Goal: Find specific page/section: Find specific page/section

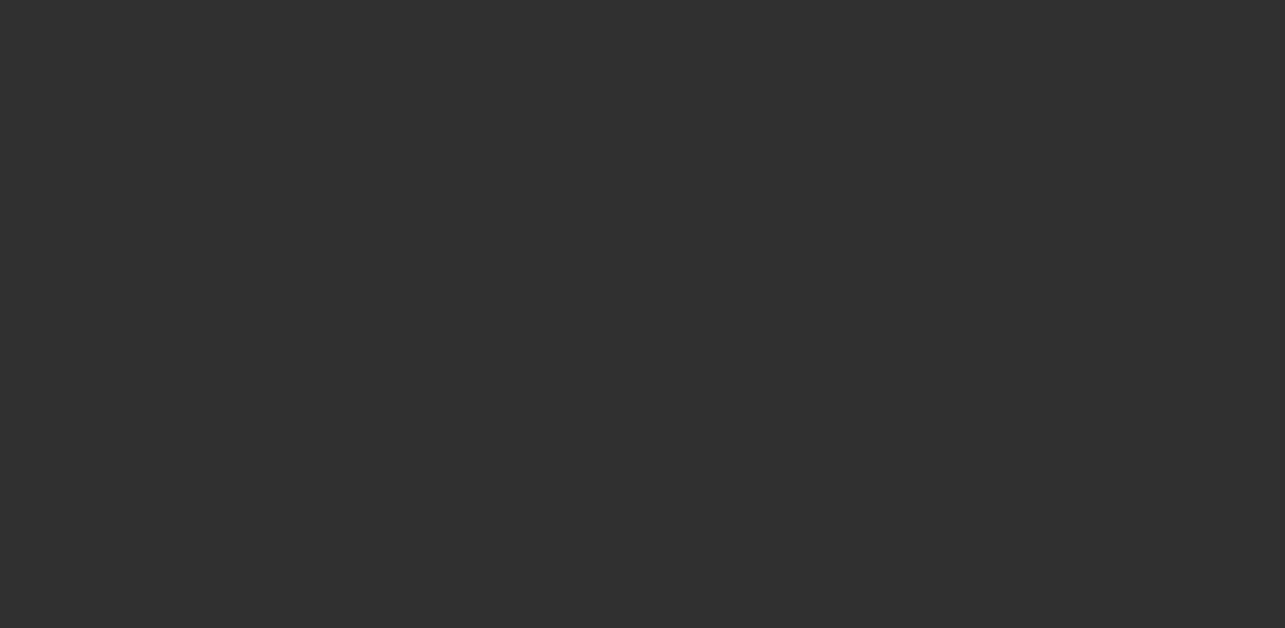
select select "10"
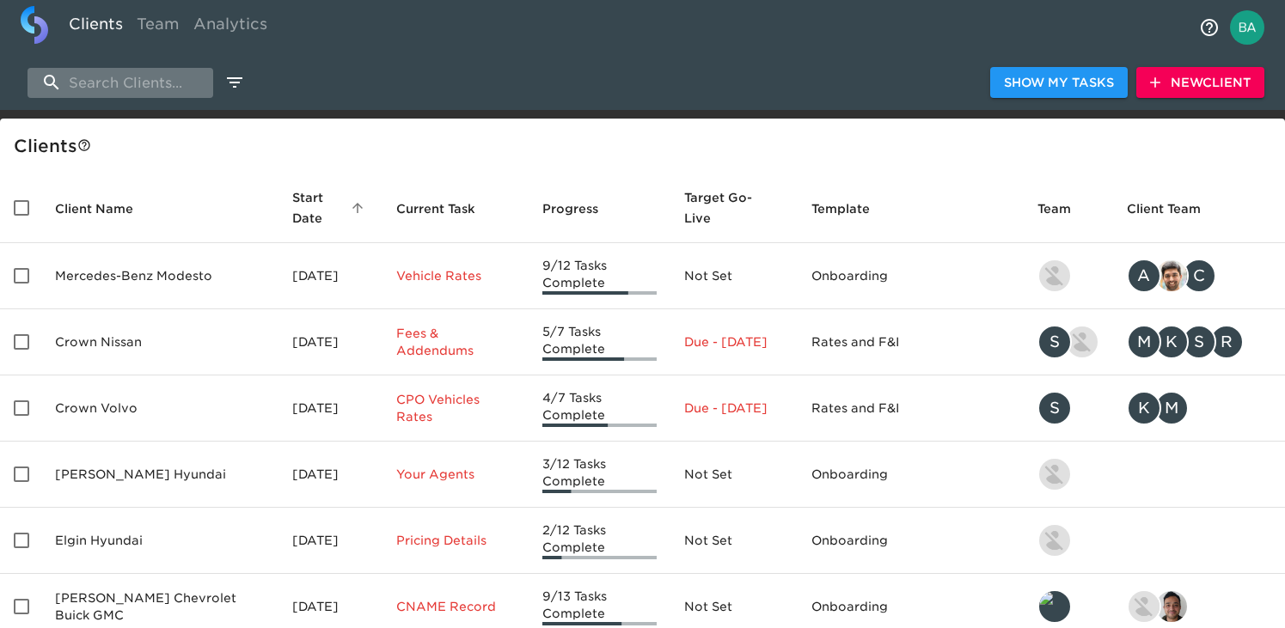
click at [160, 80] on input "search" at bounding box center [121, 83] width 186 height 30
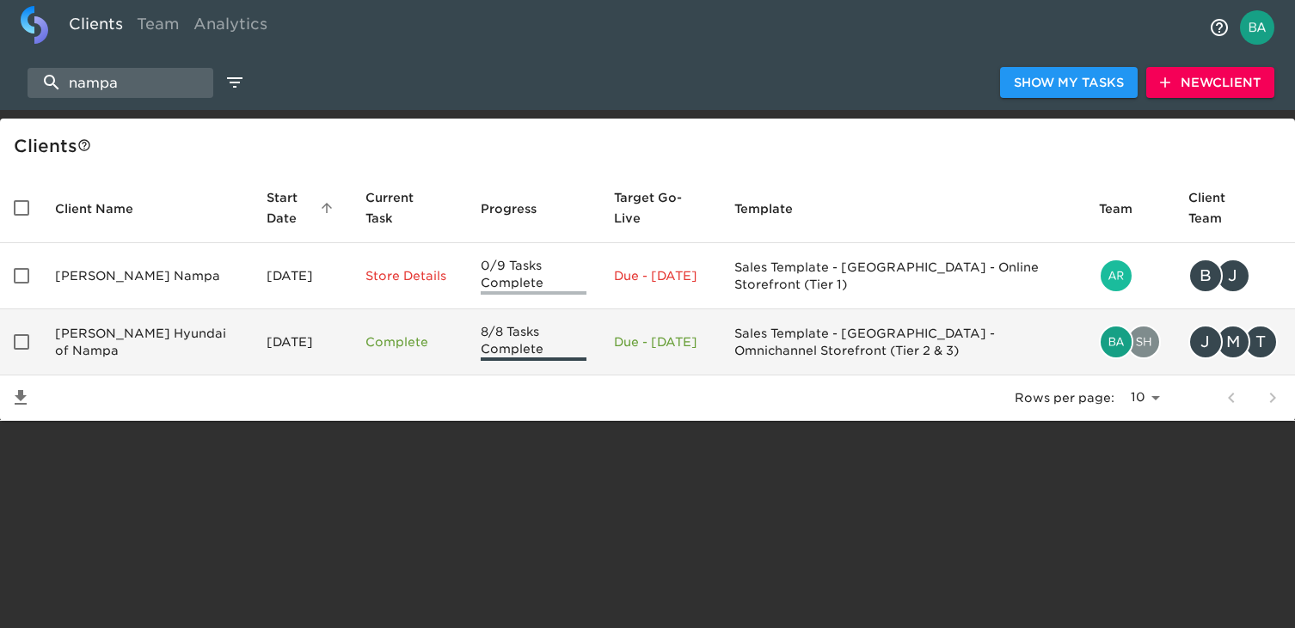
type input "nampa"
click at [116, 334] on td "[PERSON_NAME] Hyundai of Nampa" at bounding box center [146, 342] width 211 height 66
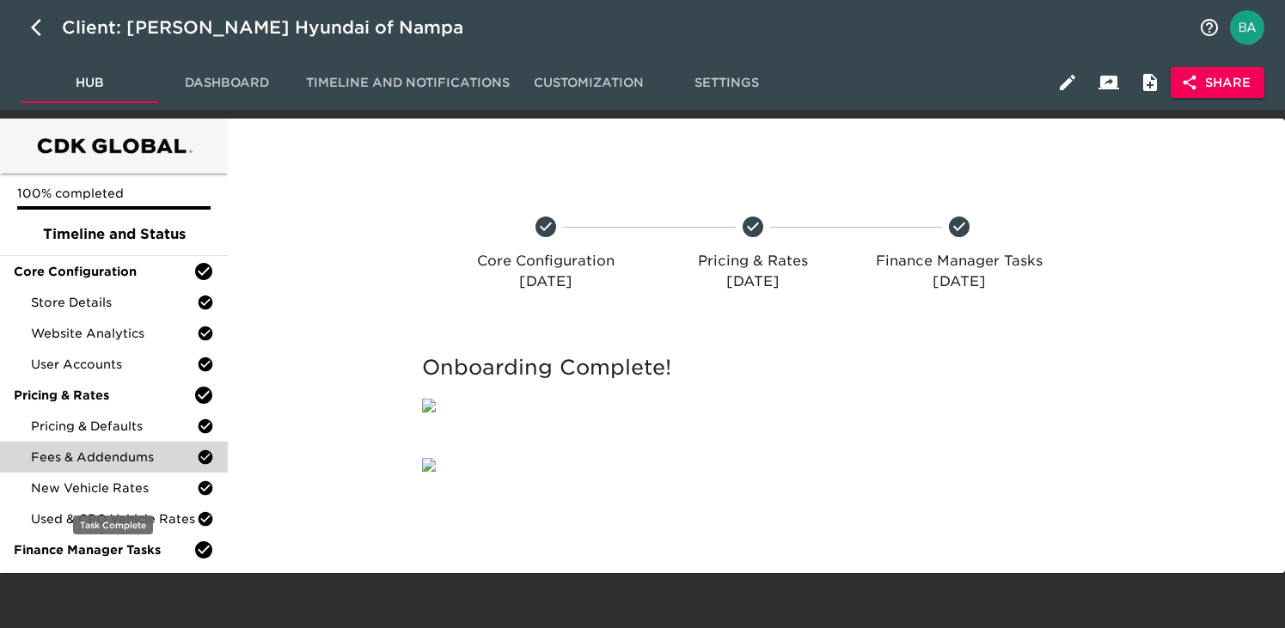
scroll to position [61, 0]
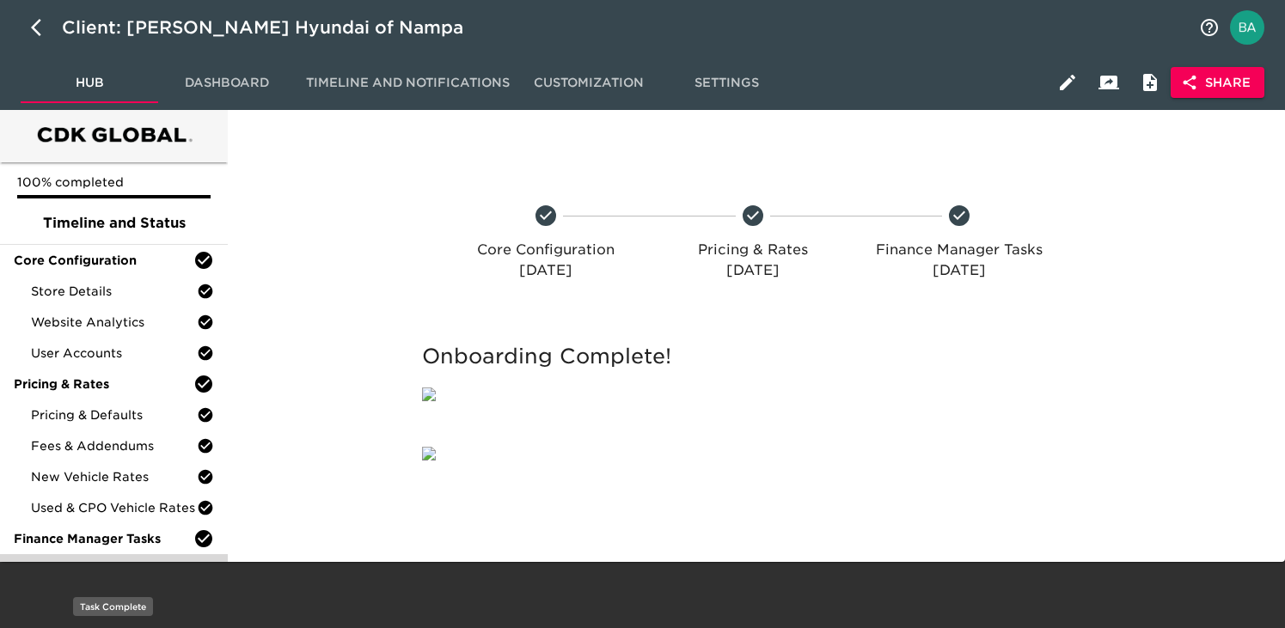
click at [134, 561] on span "Finance Product Menu" at bounding box center [114, 569] width 166 height 17
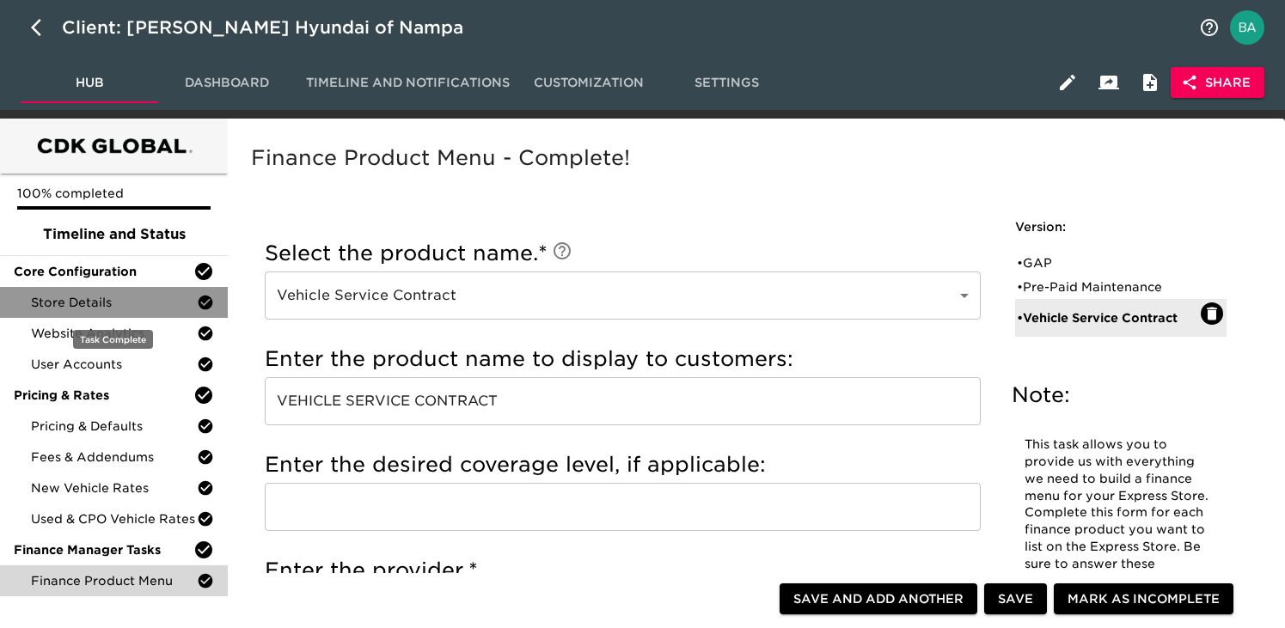
click at [108, 297] on span "Store Details" at bounding box center [114, 302] width 166 height 17
